Goal: Task Accomplishment & Management: Manage account settings

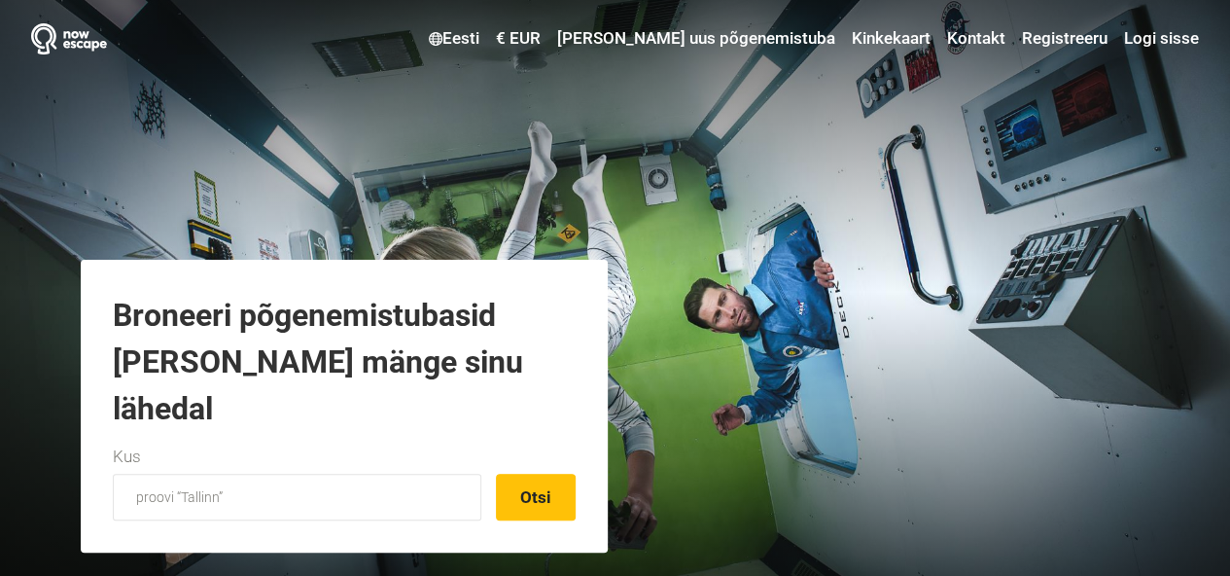
type input "[EMAIL_ADDRESS][DOMAIN_NAME]"
click at [1137, 42] on link "Logi sisse" at bounding box center [1160, 38] width 80 height 35
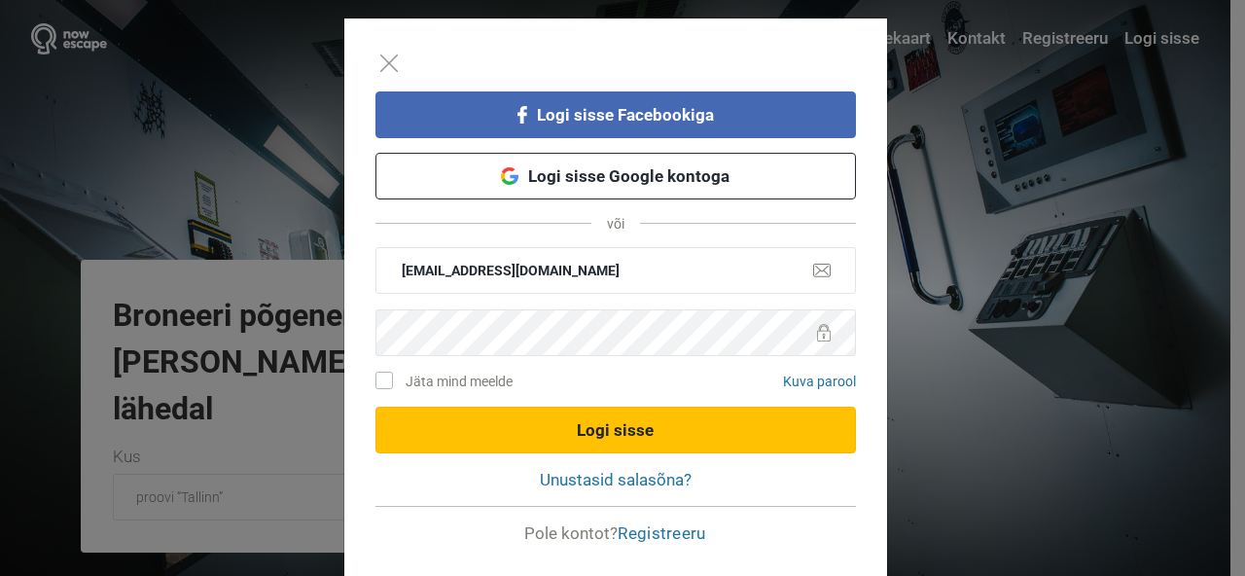
click at [618, 422] on button "Logi sisse" at bounding box center [615, 430] width 480 height 47
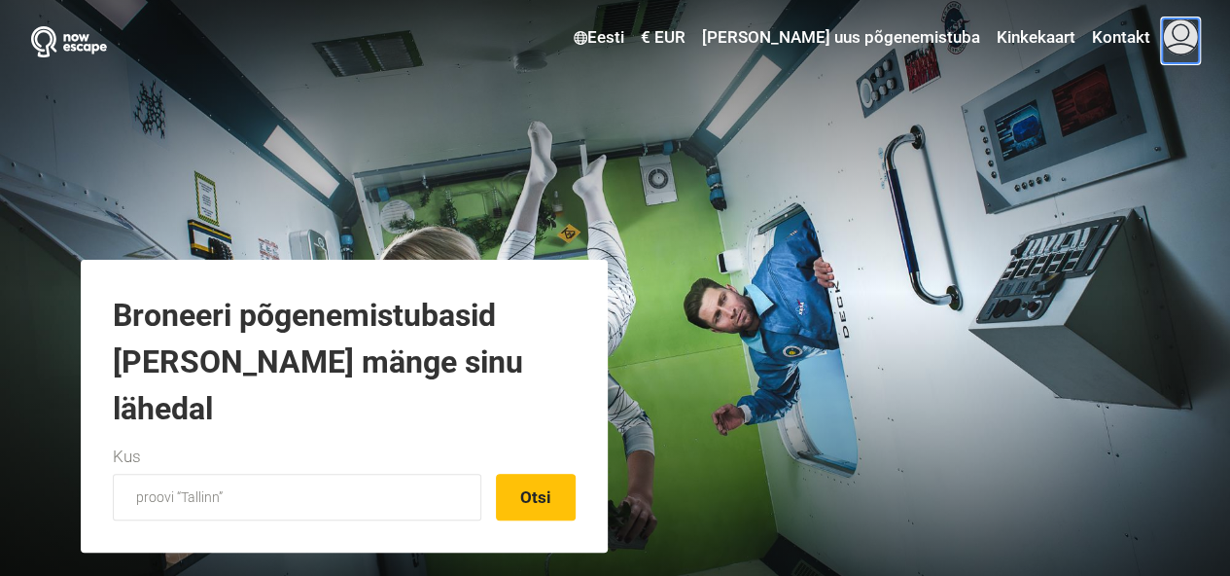
click at [1192, 39] on span at bounding box center [1180, 36] width 37 height 37
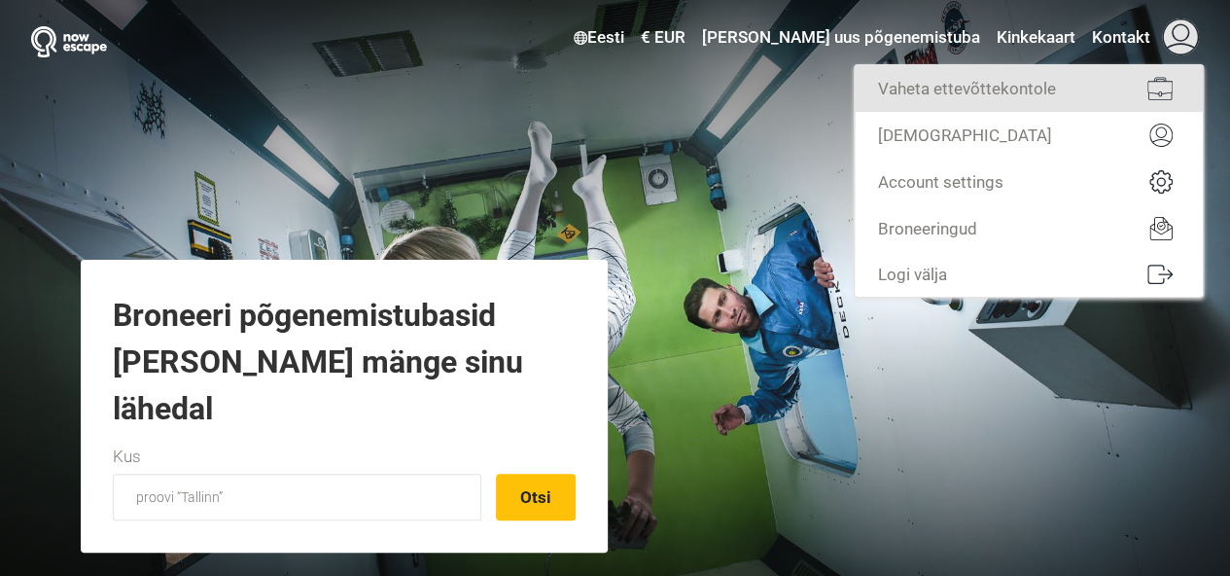
click at [965, 87] on link "Vaheta ettevõttekontole" at bounding box center [1029, 88] width 348 height 47
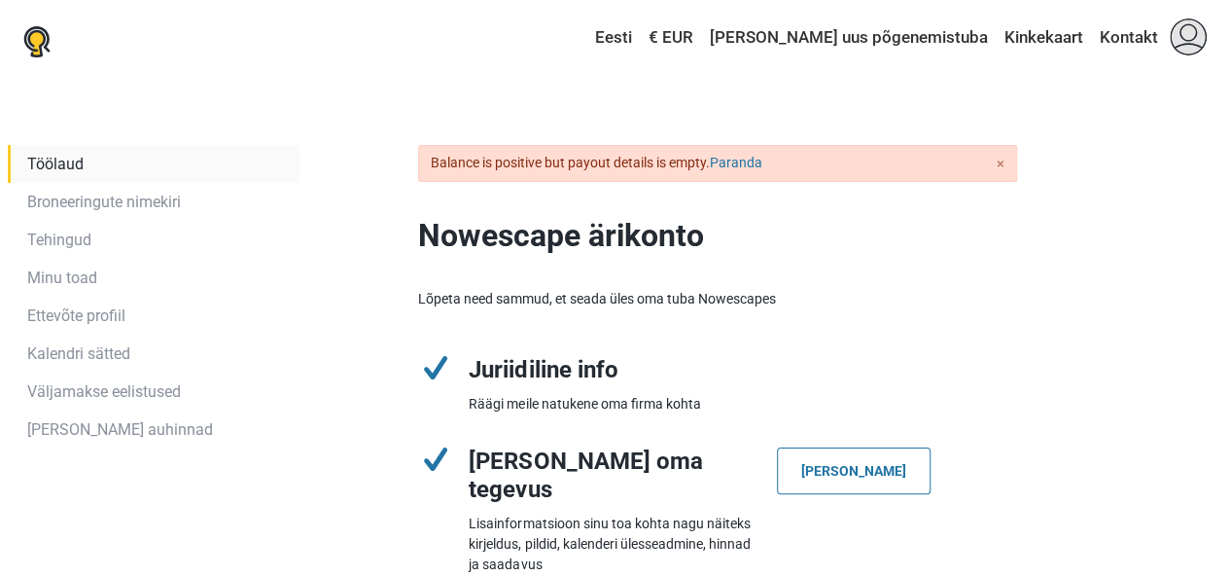
click at [67, 283] on link "Minu toad" at bounding box center [154, 278] width 292 height 38
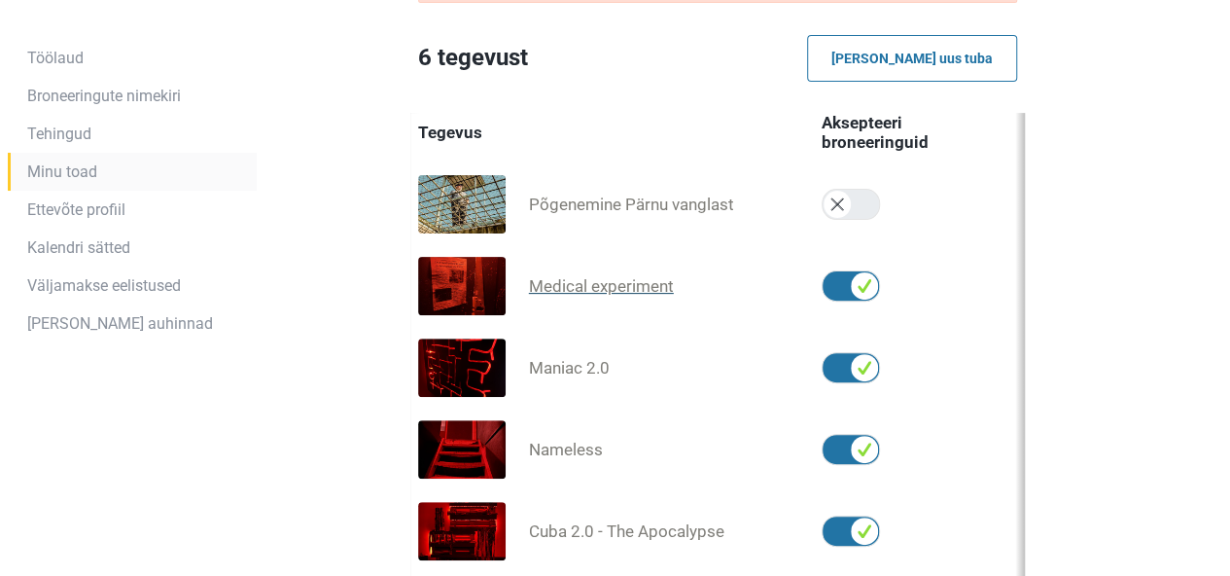
scroll to position [196, 0]
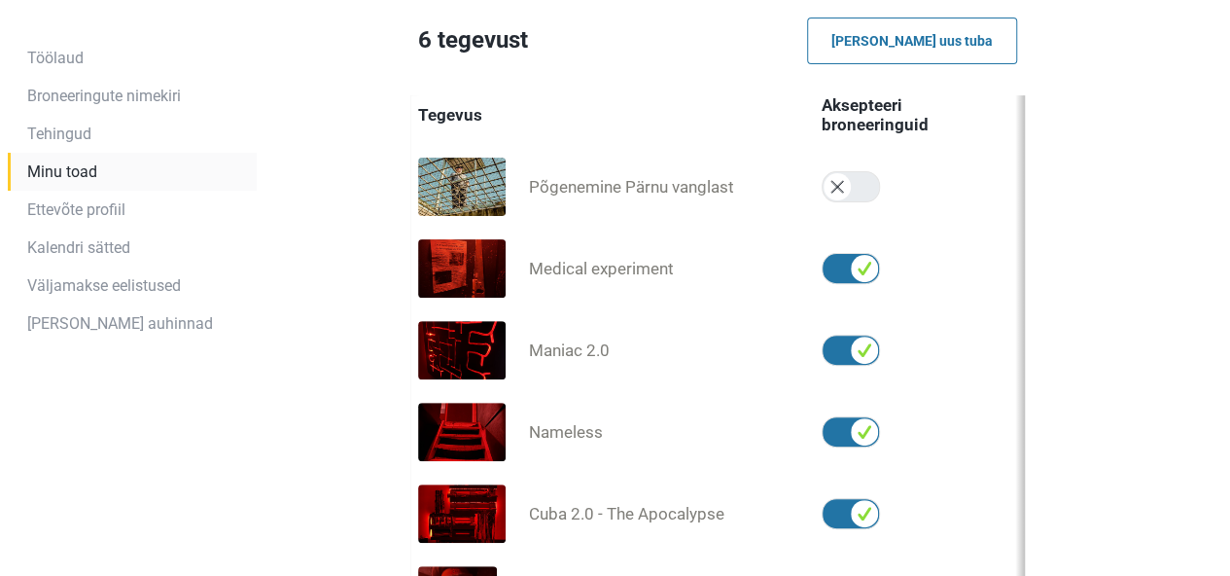
click at [866, 267] on label at bounding box center [853, 268] width 62 height 31
click at [823, 254] on input "checkbox" at bounding box center [822, 253] width 1 height 1
checkbox input "false"
click at [866, 354] on label at bounding box center [853, 350] width 62 height 31
click at [823, 336] on input "checkbox" at bounding box center [822, 335] width 1 height 1
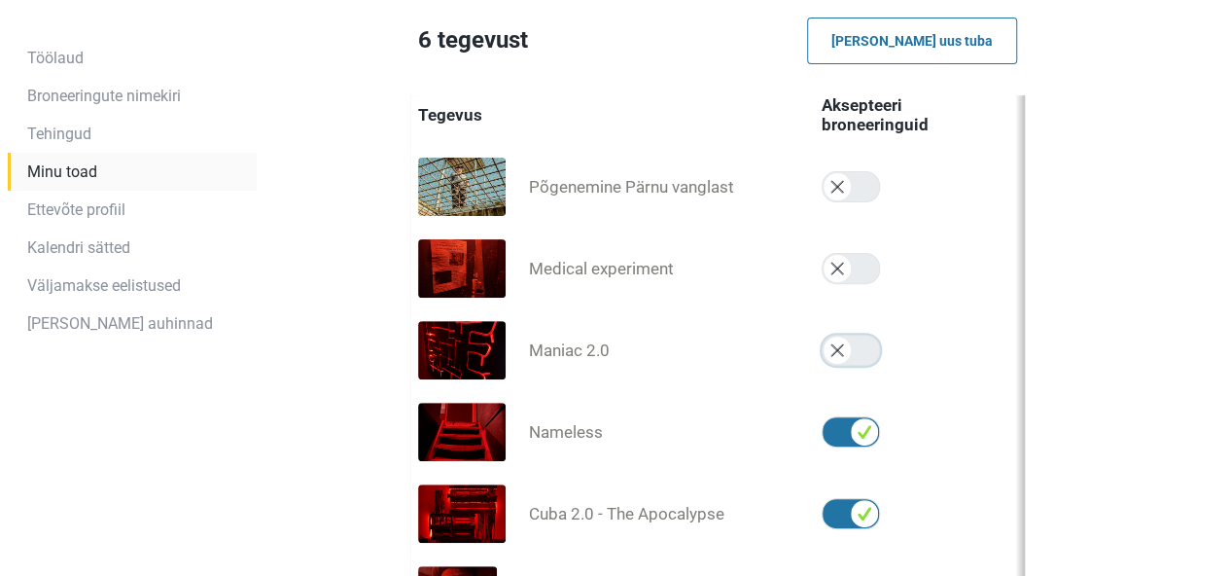
checkbox input "false"
click at [860, 432] on label at bounding box center [853, 431] width 62 height 31
click at [823, 417] on input "checkbox" at bounding box center [822, 416] width 1 height 1
checkbox input "false"
click at [871, 520] on label at bounding box center [853, 513] width 62 height 31
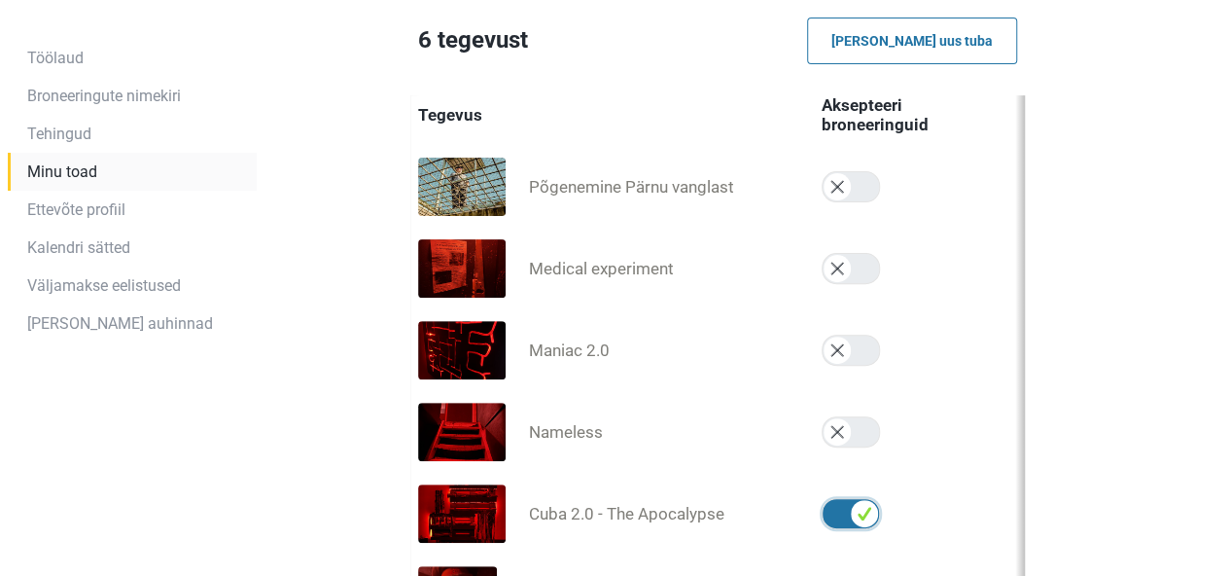
click at [823, 499] on input "checkbox" at bounding box center [822, 498] width 1 height 1
checkbox input "false"
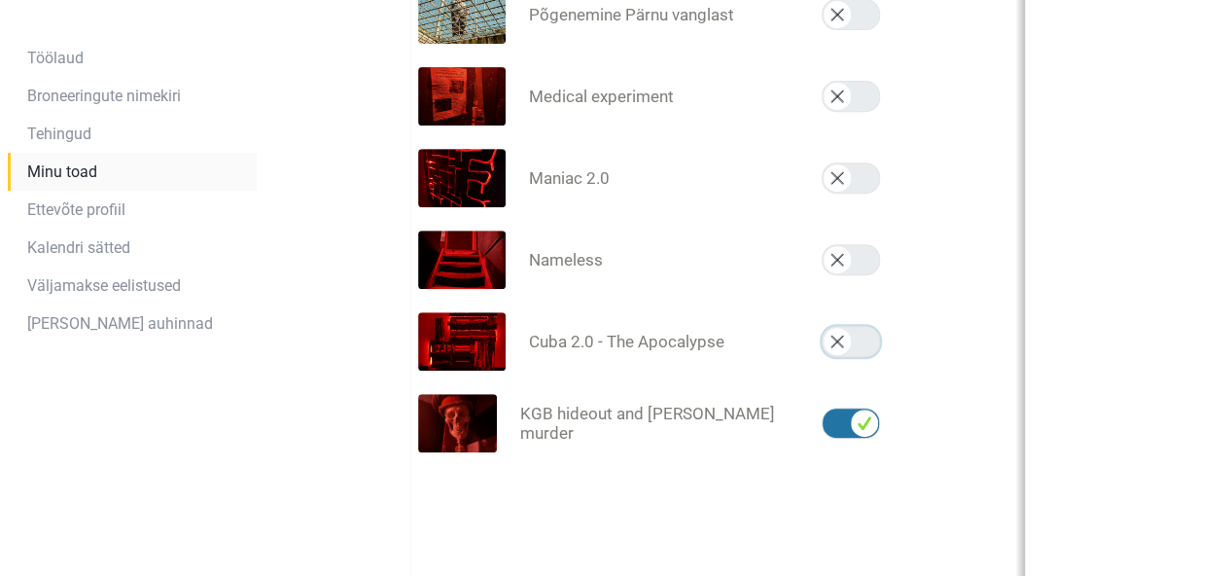
scroll to position [391, 0]
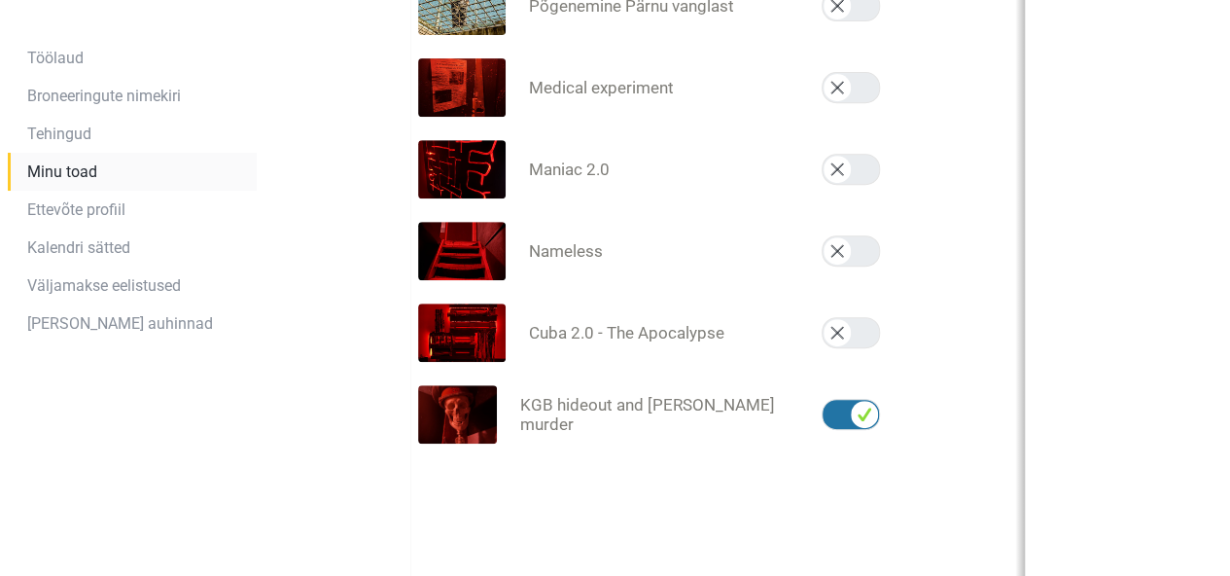
click at [866, 408] on label at bounding box center [853, 414] width 62 height 31
click at [823, 400] on input "checkbox" at bounding box center [822, 399] width 1 height 1
checkbox input "false"
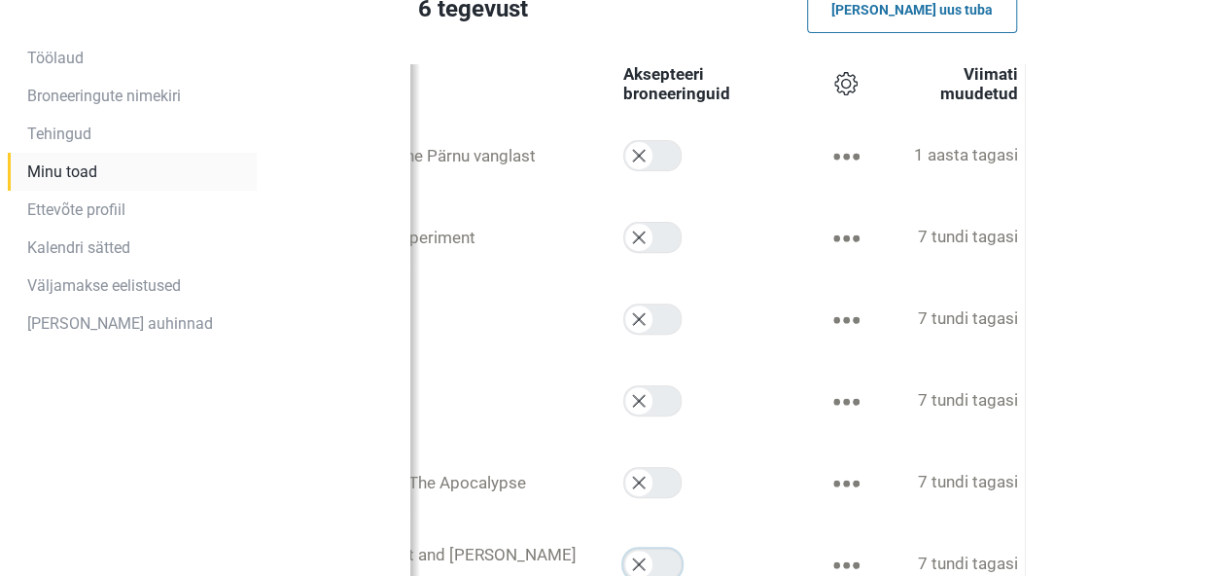
scroll to position [229, 0]
click at [843, 148] on link at bounding box center [846, 155] width 43 height 24
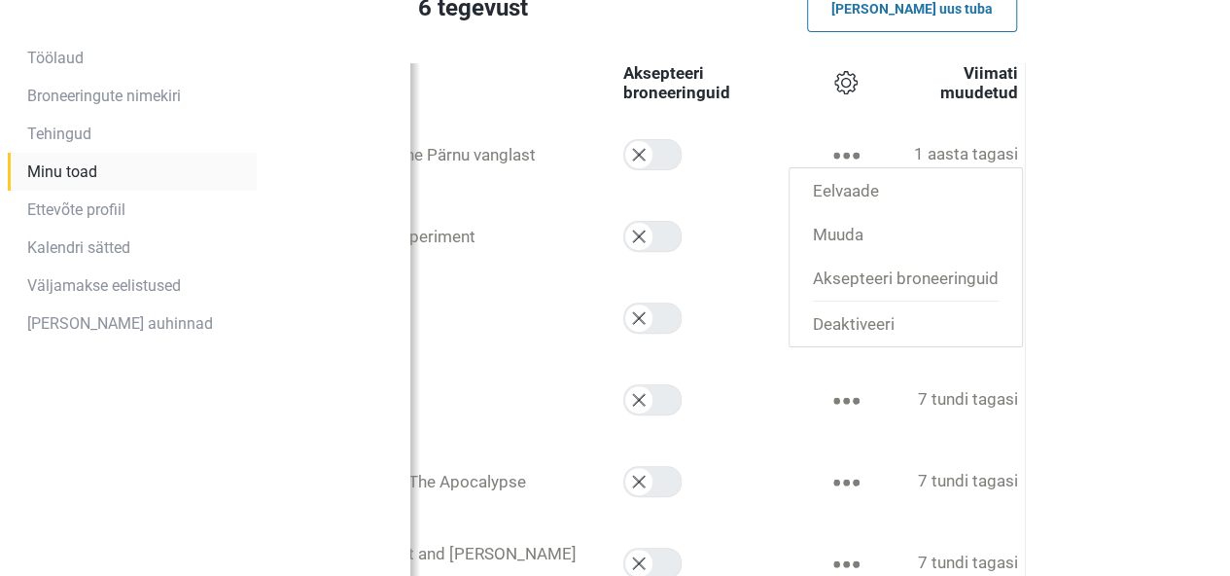
click at [845, 155] on img at bounding box center [847, 156] width 26 height 8
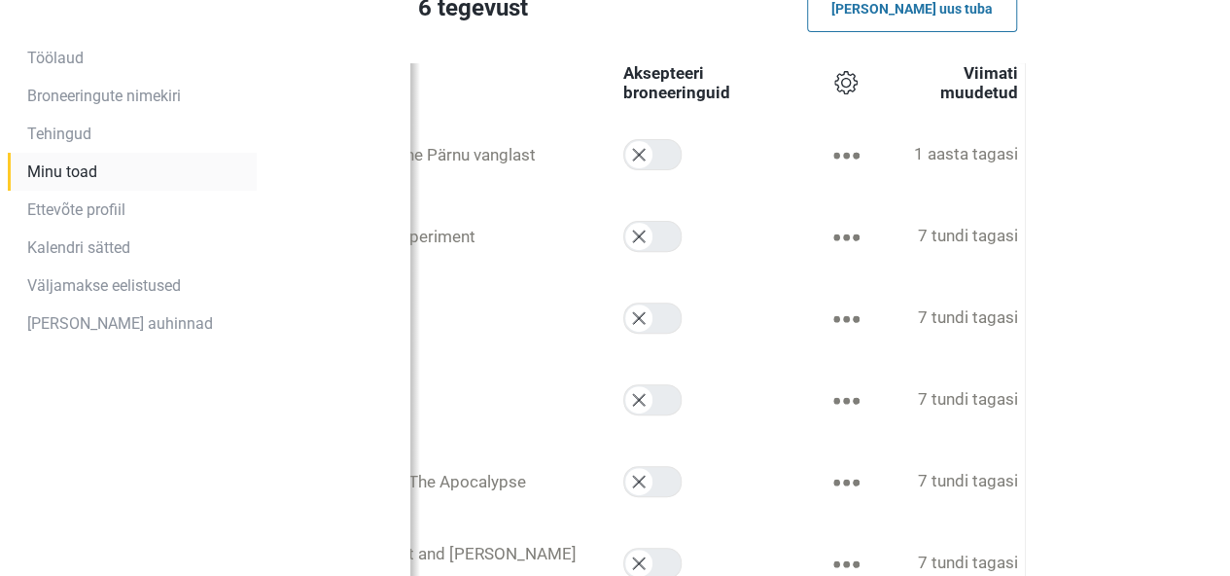
scroll to position [0, 0]
